Goal: Task Accomplishment & Management: Use online tool/utility

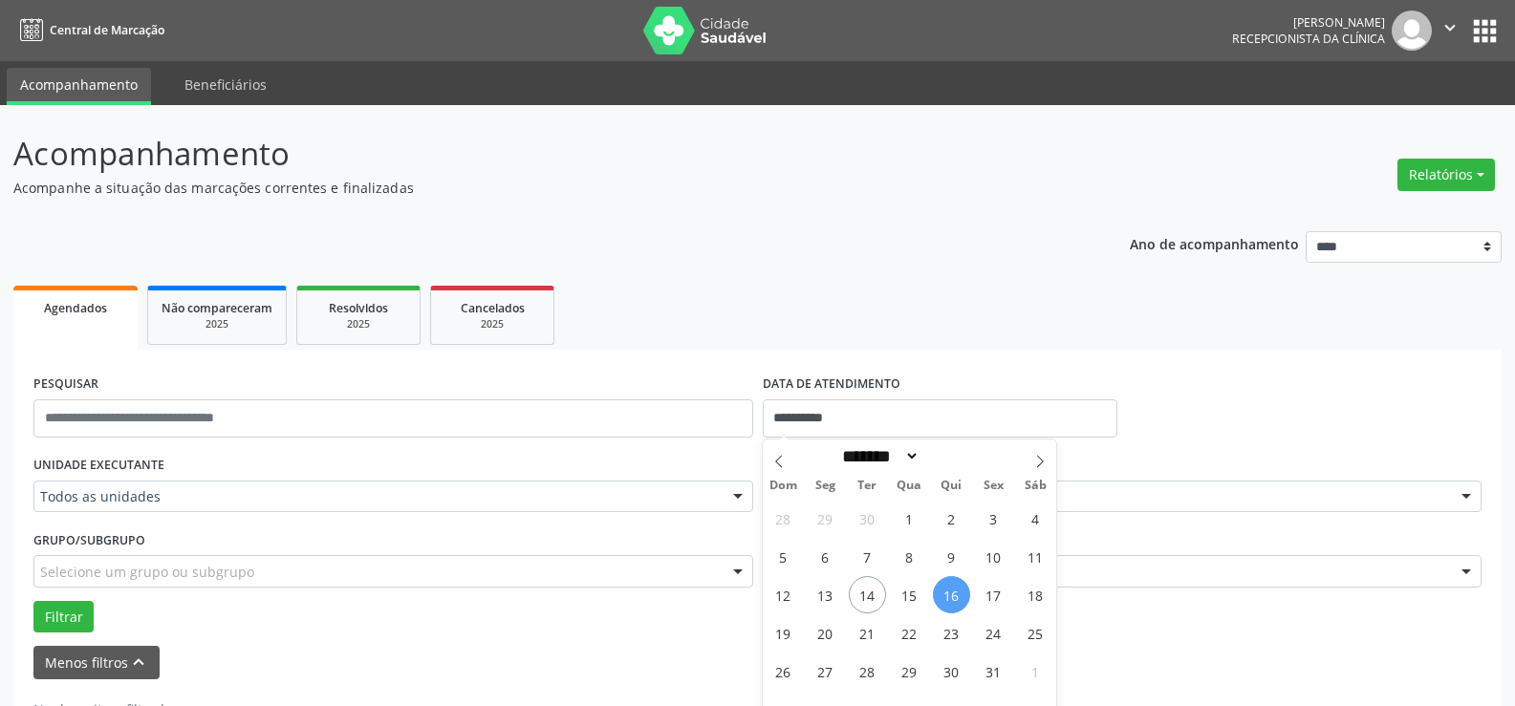
select select "*"
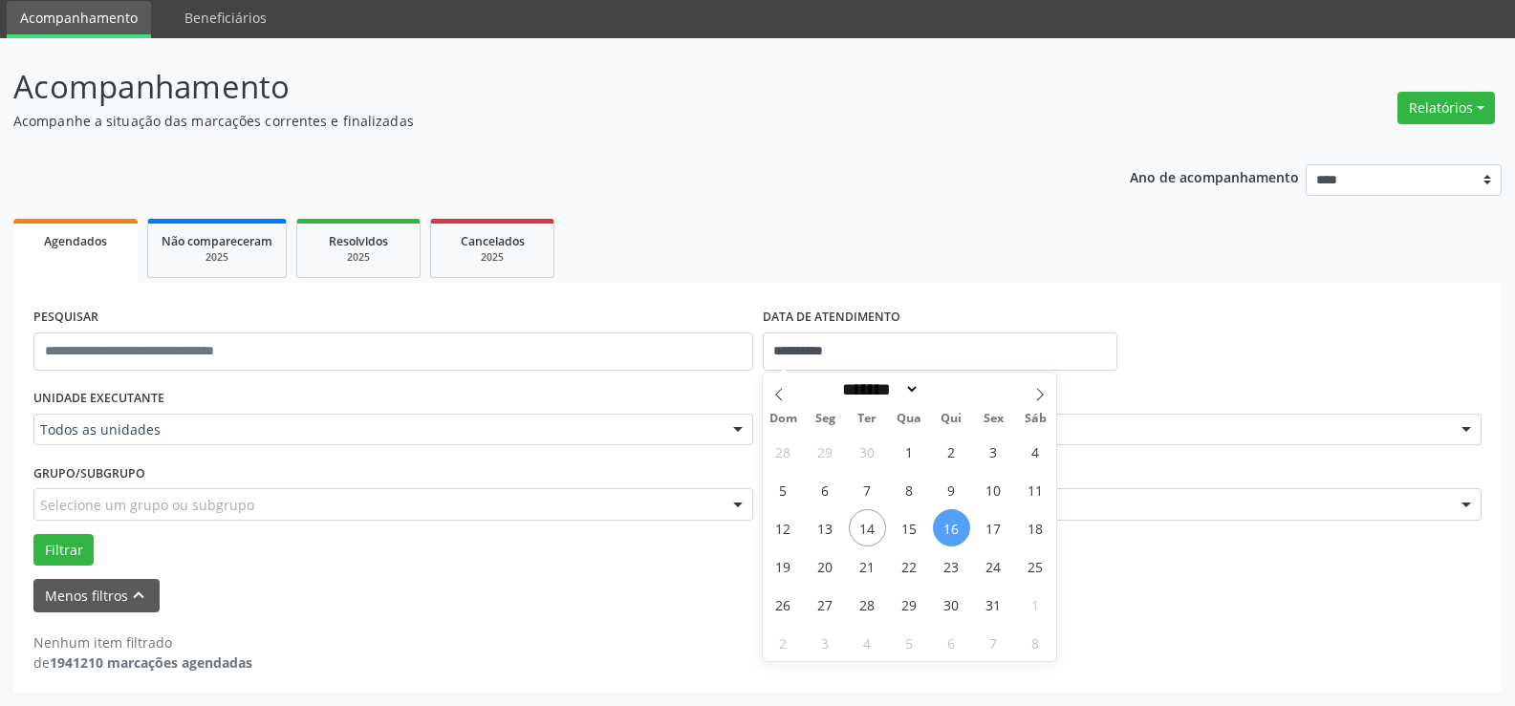
scroll to position [67, 0]
click at [846, 533] on div "28 29 30 1 2 3 4 5 6 7 8 9 10 11 12 13 14 15 16 17 18 19 20 21 22 23 24 25 26 2…" at bounding box center [910, 546] width 294 height 229
click at [853, 530] on span "14" at bounding box center [867, 527] width 37 height 37
type input "**********"
click at [870, 522] on span "14" at bounding box center [867, 527] width 37 height 37
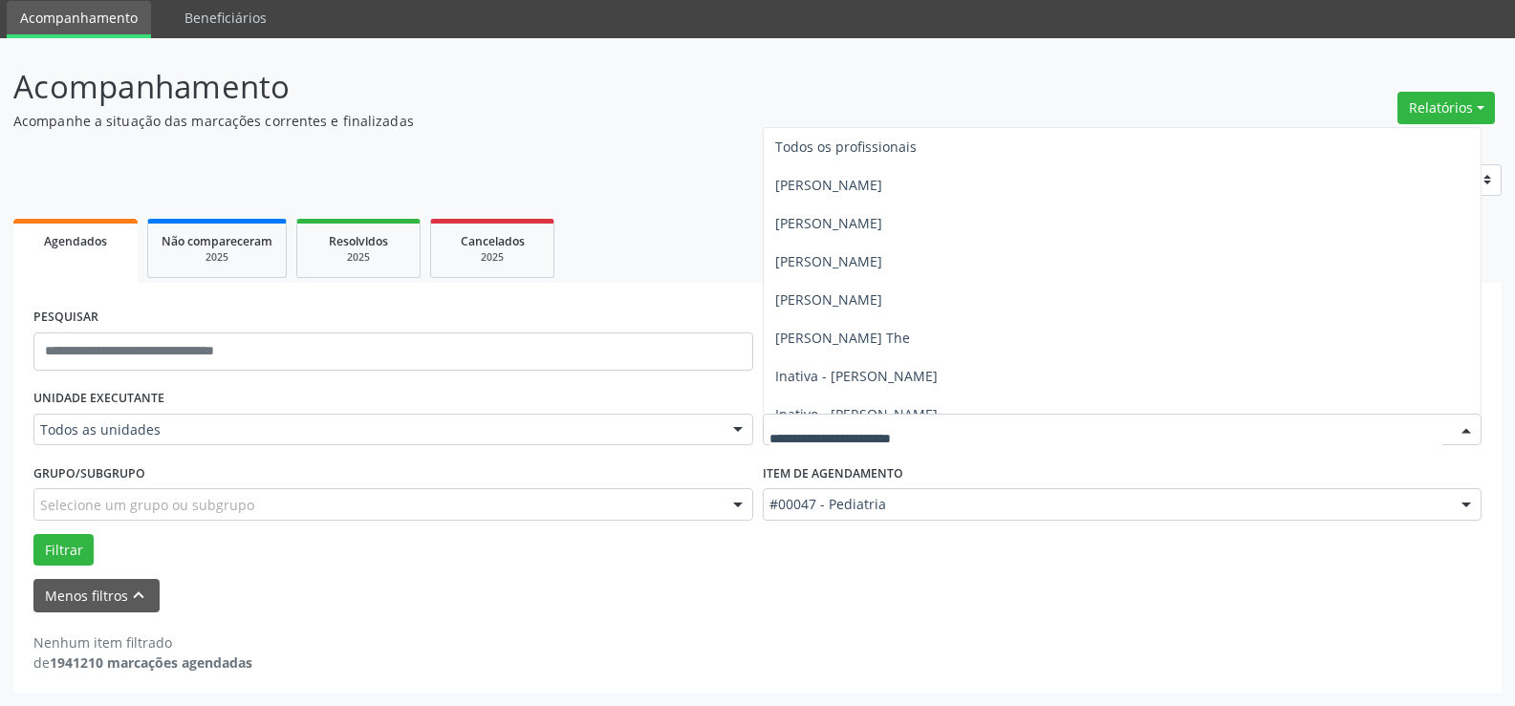
click at [948, 482] on span "[PERSON_NAME] de [PERSON_NAME]" at bounding box center [894, 491] width 238 height 18
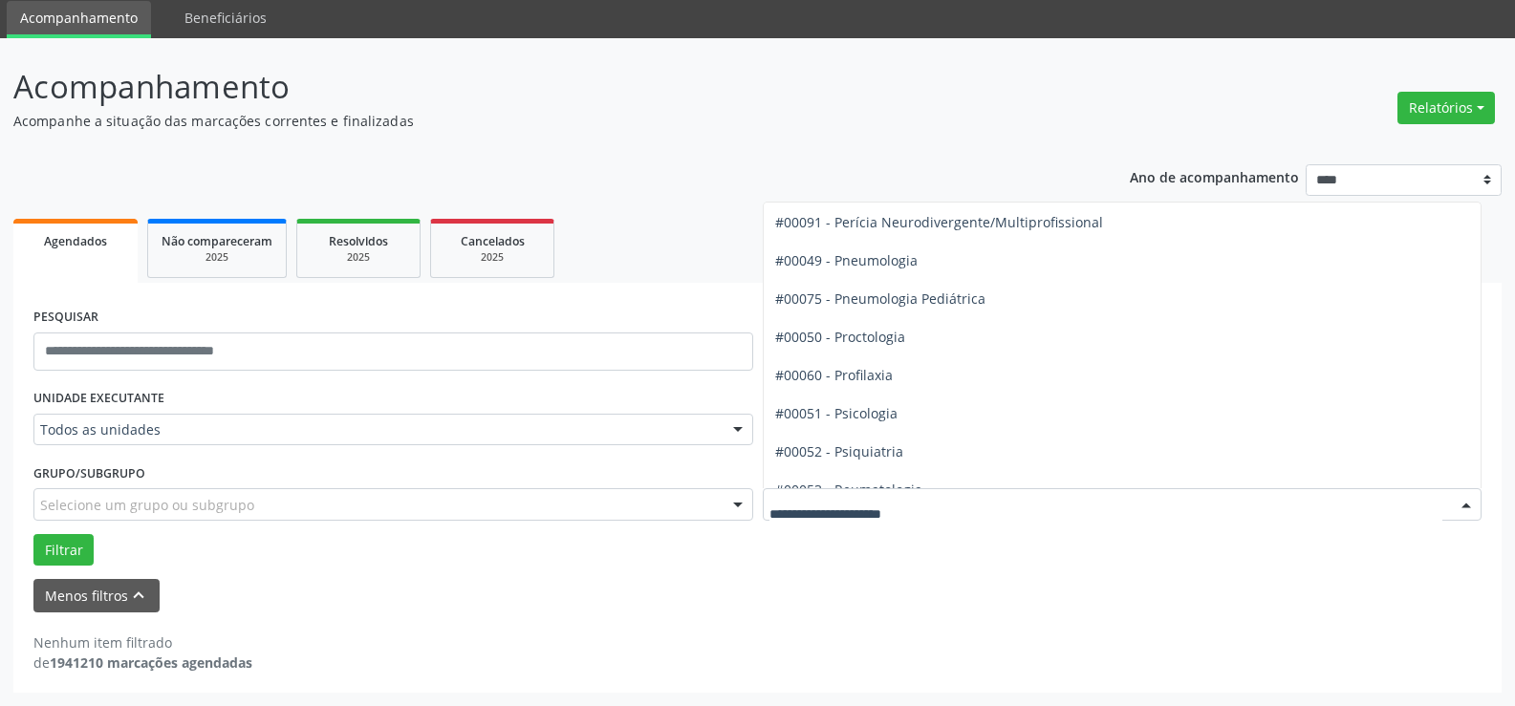
scroll to position [3058, 0]
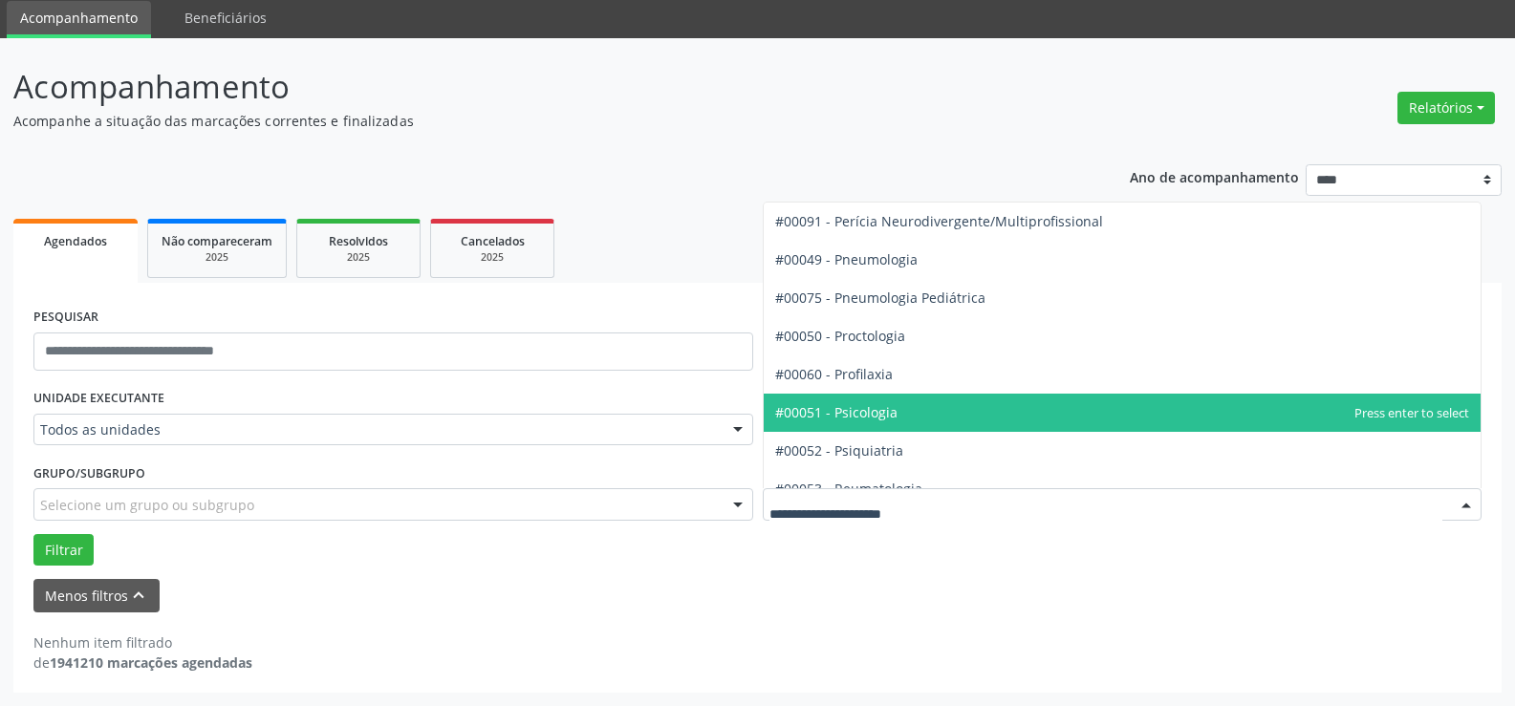
click at [918, 407] on span "#00051 - Psicologia" at bounding box center [1123, 413] width 718 height 38
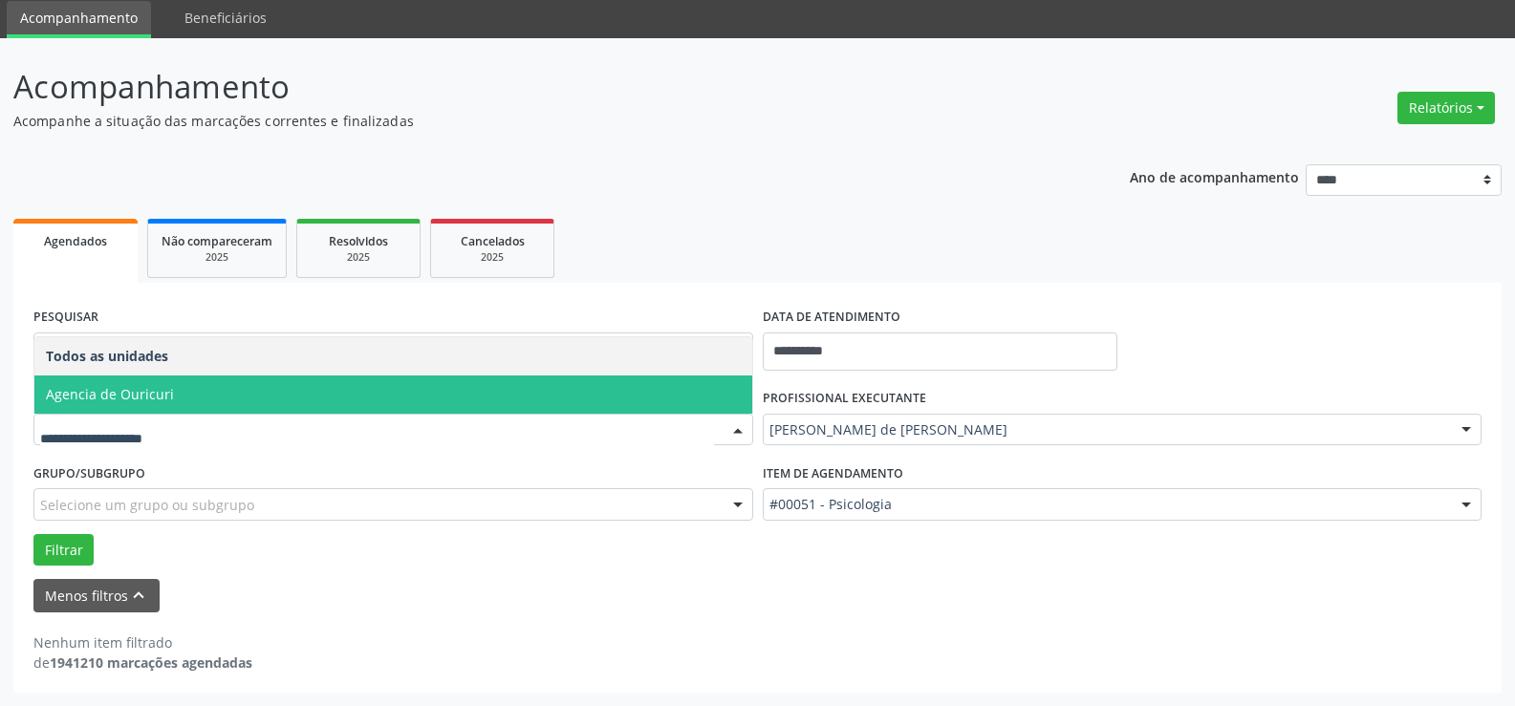
click at [234, 394] on span "Agencia de Ouricuri" at bounding box center [393, 395] width 718 height 38
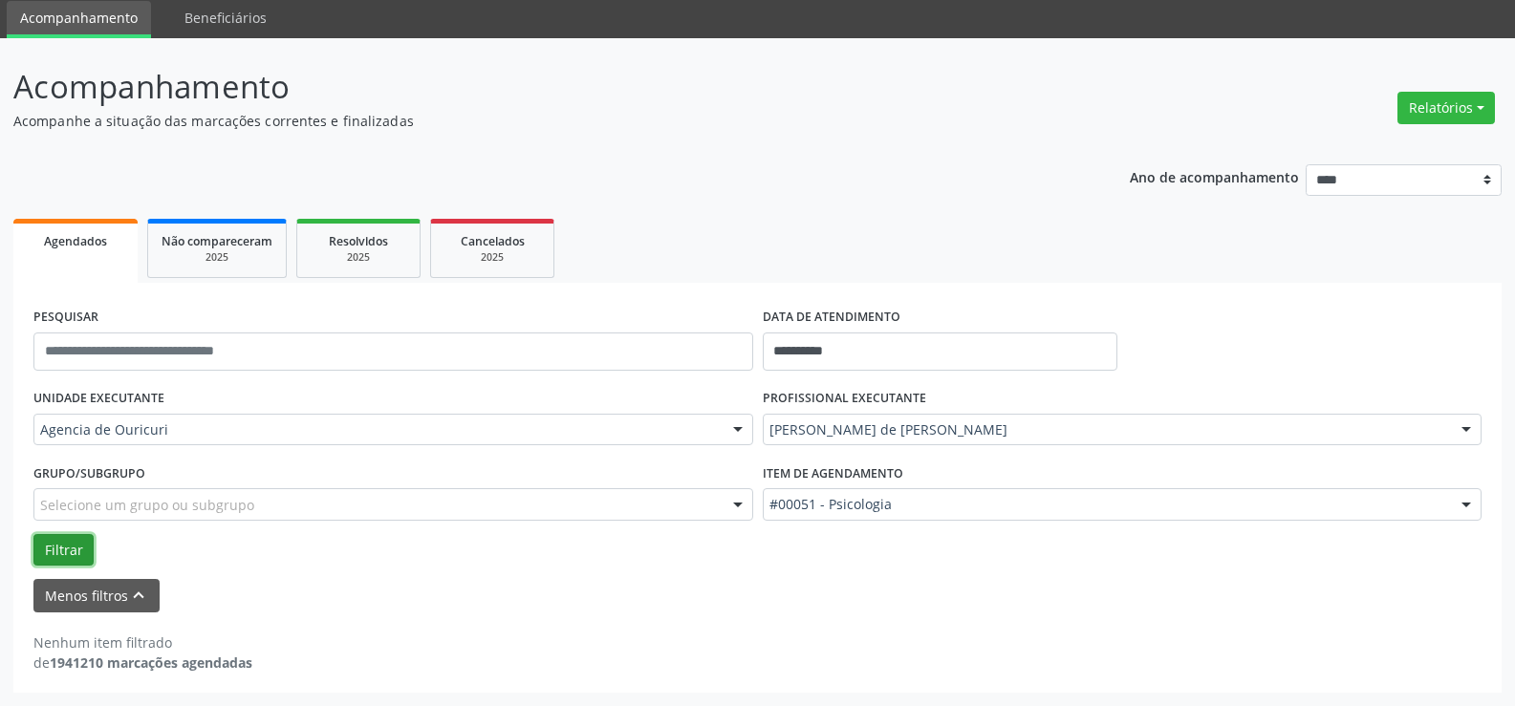
click at [66, 548] on button "Filtrar" at bounding box center [63, 550] width 60 height 32
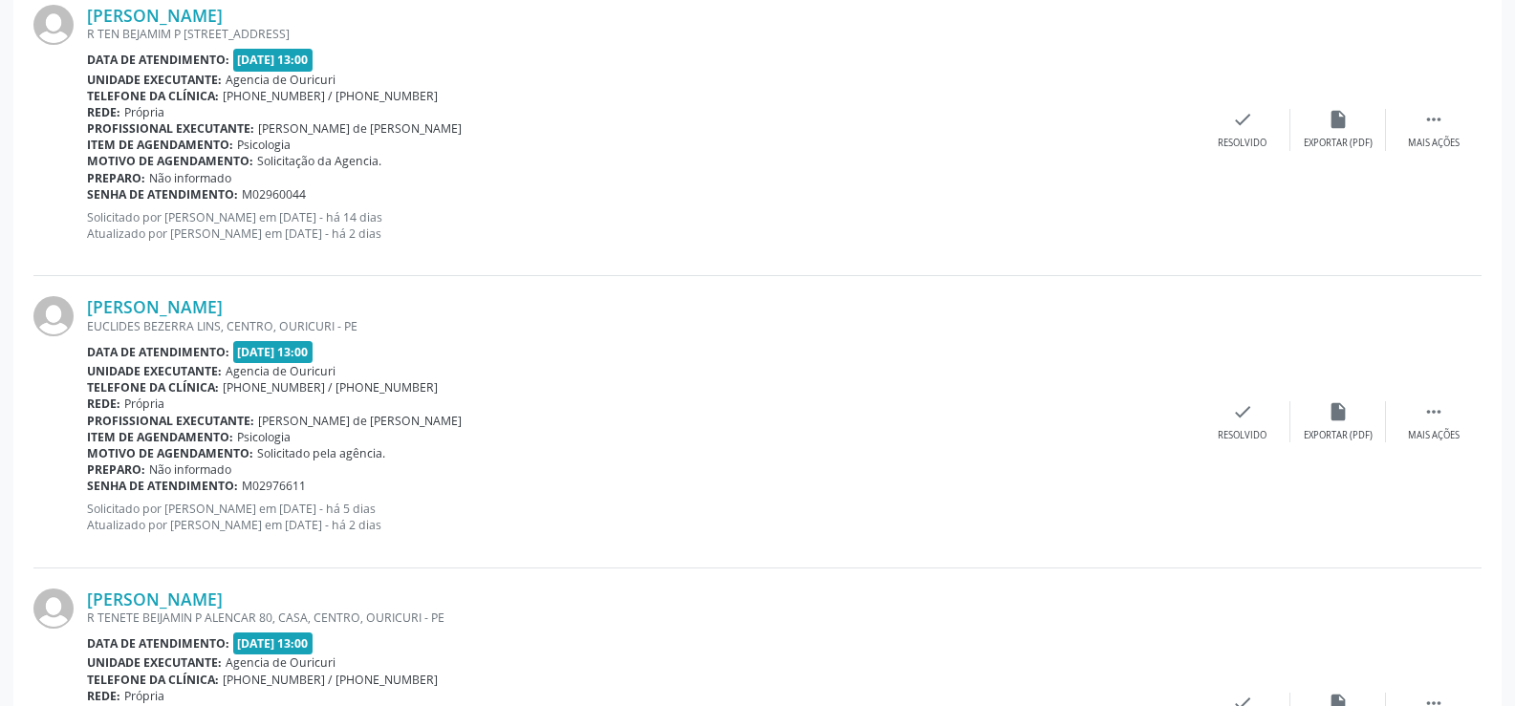
scroll to position [680, 0]
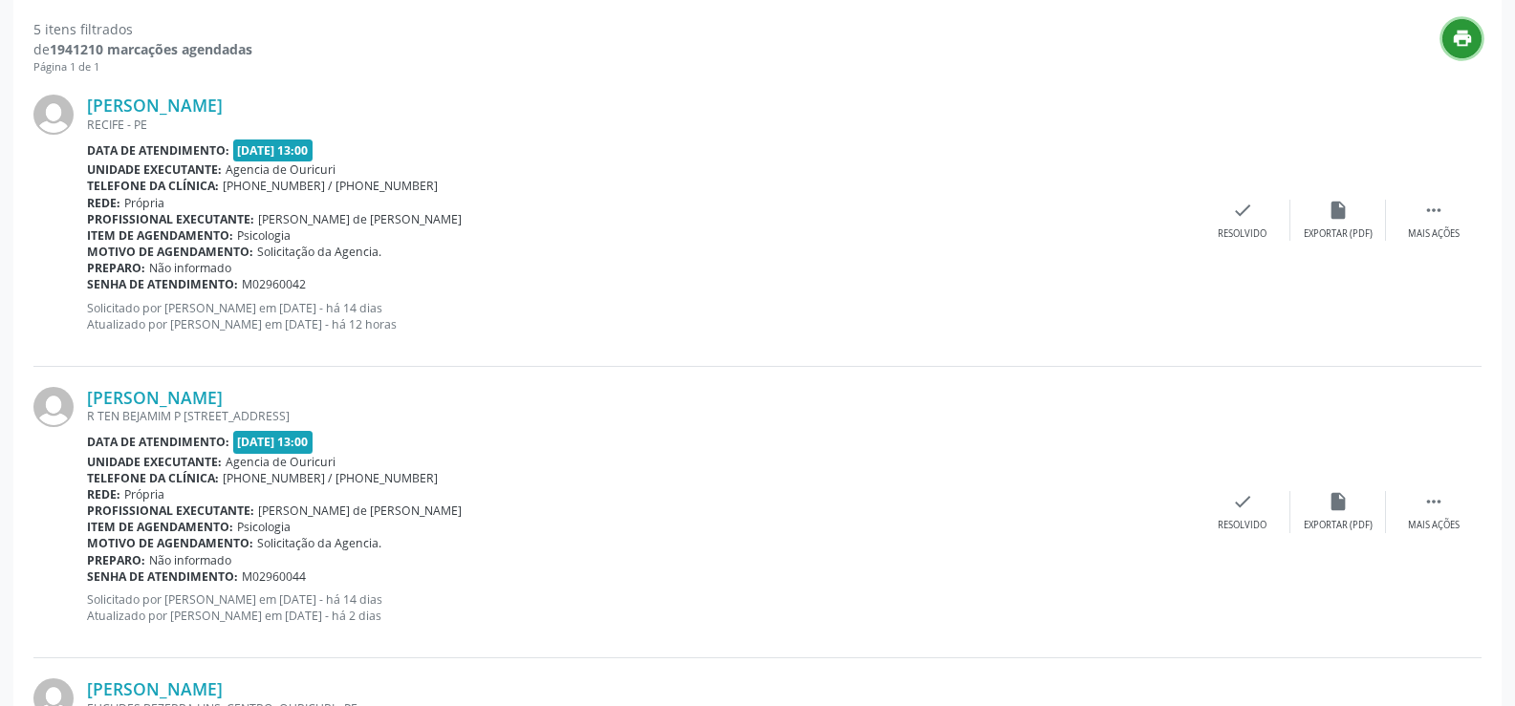
click at [1465, 44] on icon "print" at bounding box center [1462, 38] width 21 height 21
